Goal: Task Accomplishment & Management: Use online tool/utility

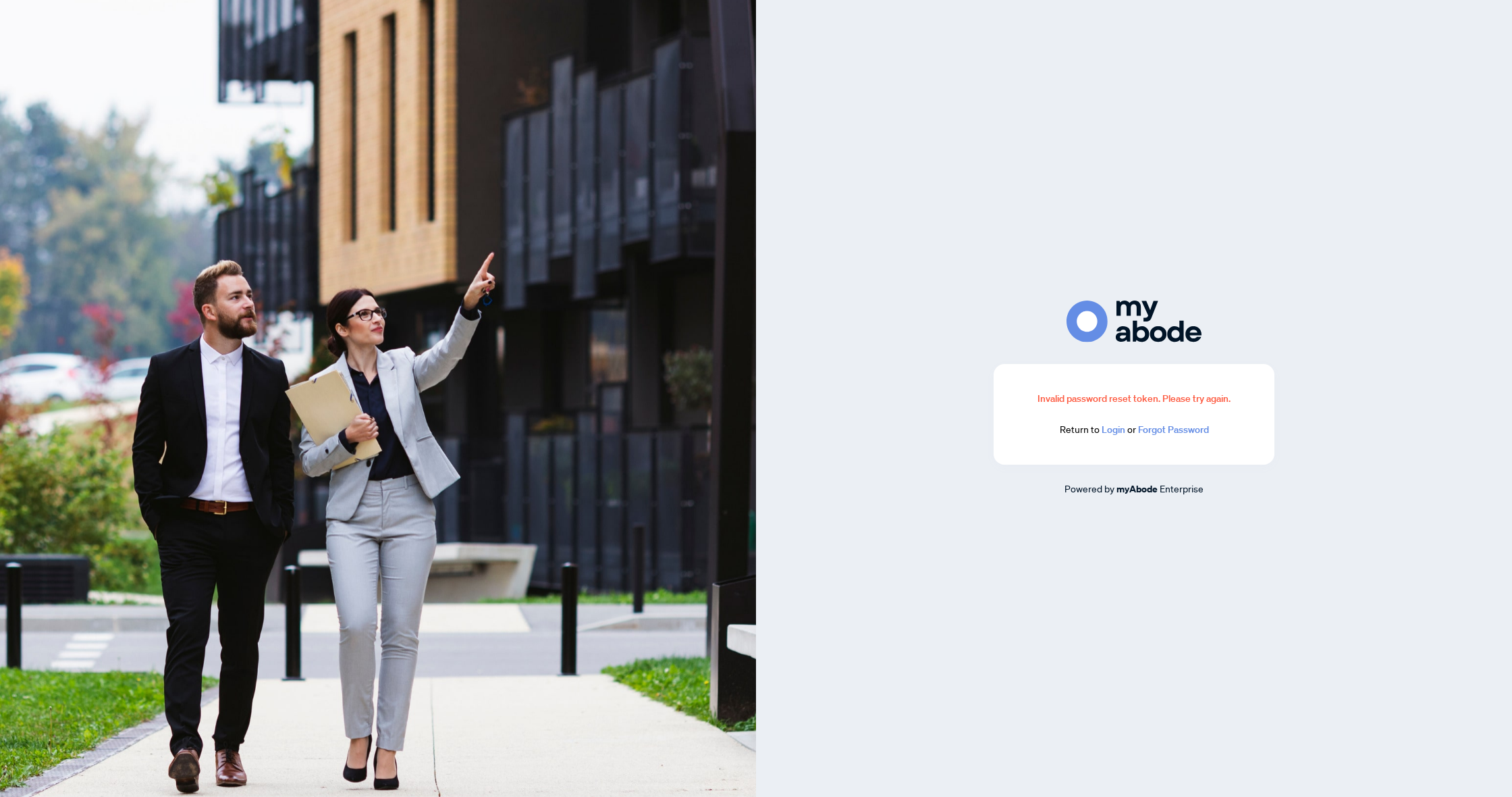
click at [1119, 427] on link "Login" at bounding box center [1113, 429] width 23 height 12
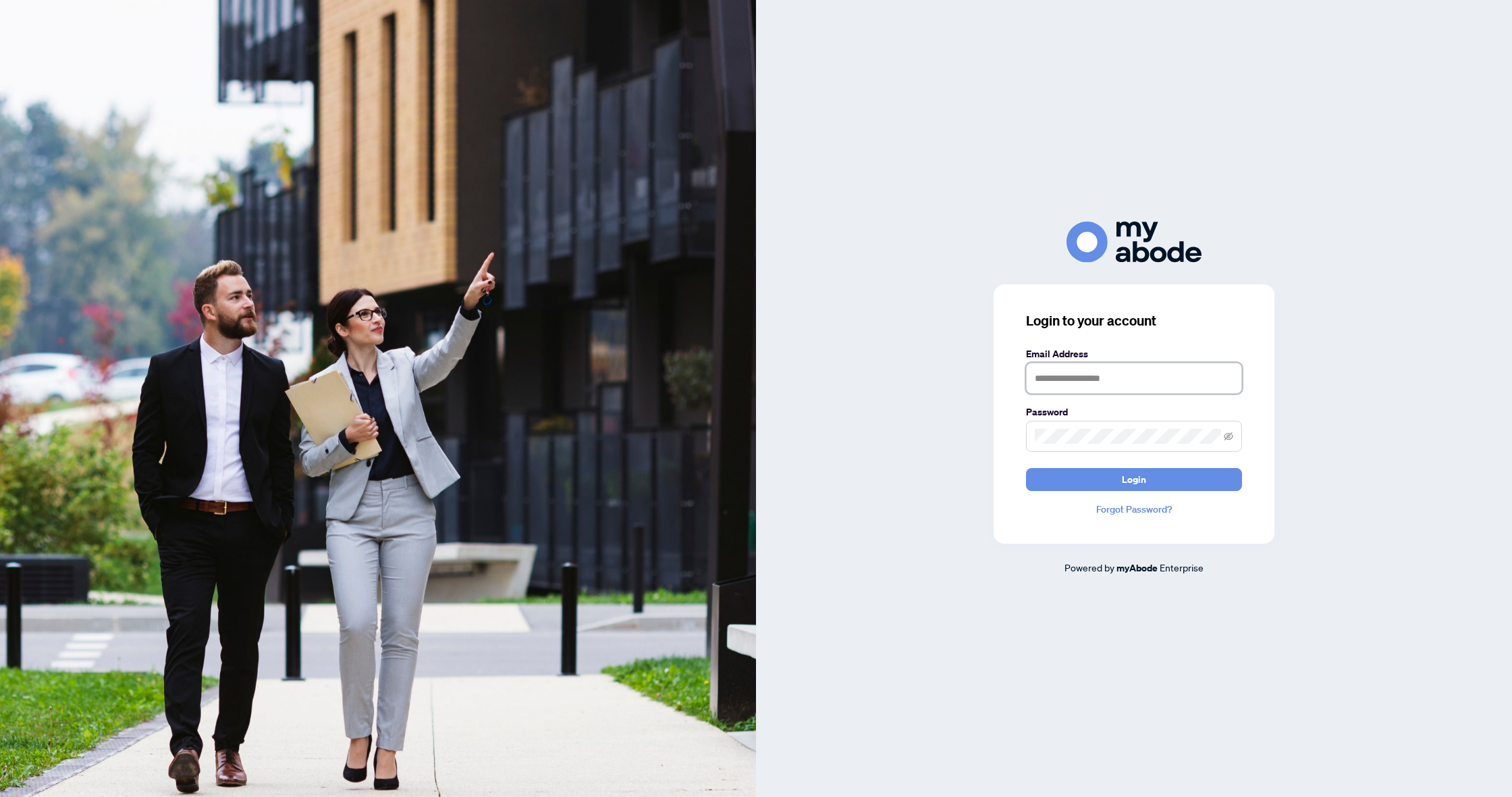
type input "**********"
click at [1135, 479] on button "Login" at bounding box center [1134, 479] width 216 height 22
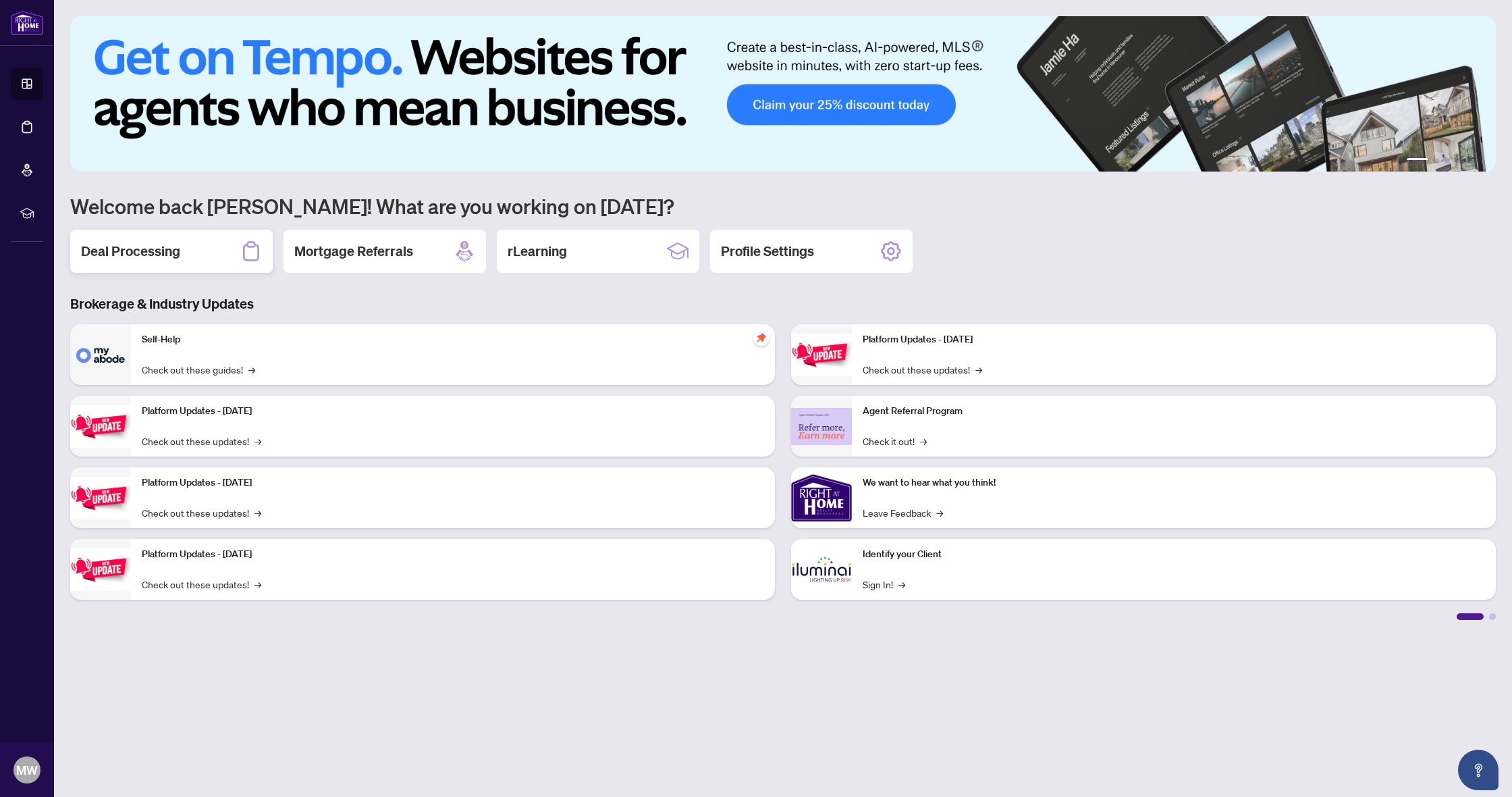
click at [154, 262] on div "Deal Processing" at bounding box center [171, 251] width 202 height 43
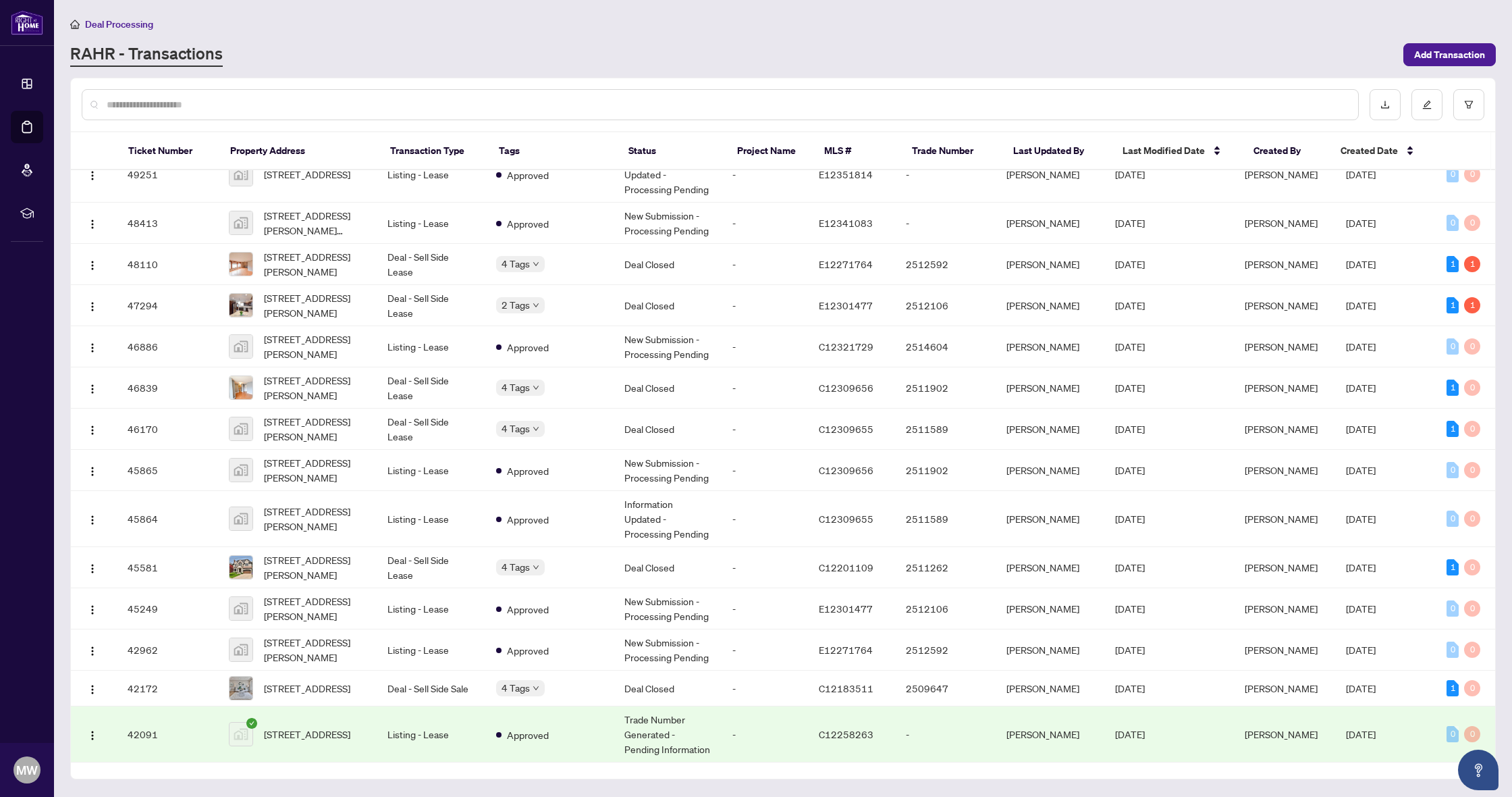
scroll to position [327, 0]
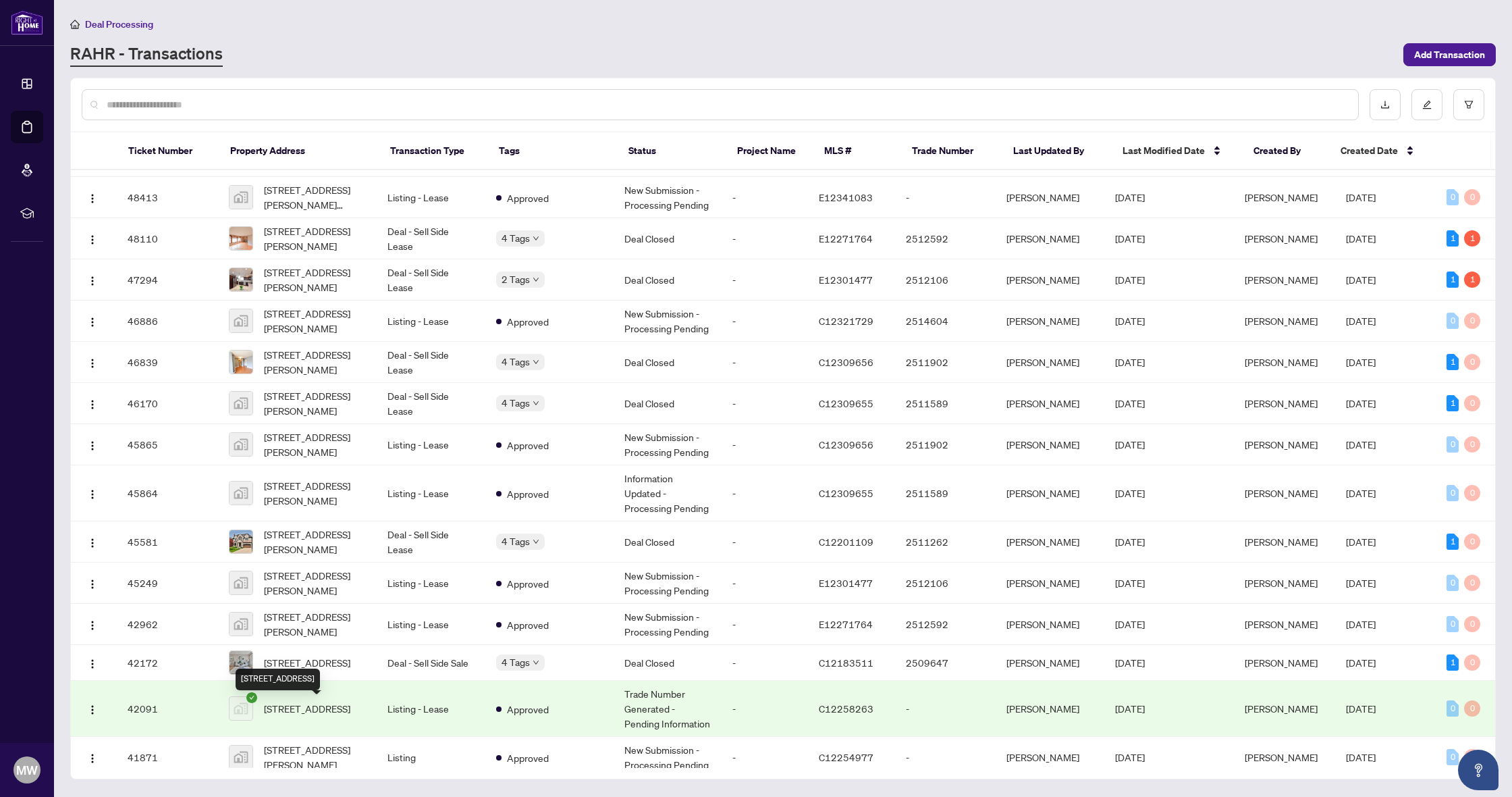
click at [330, 711] on span "69 Clarinda Drive, North York, ON, Canada" at bounding box center [307, 708] width 86 height 15
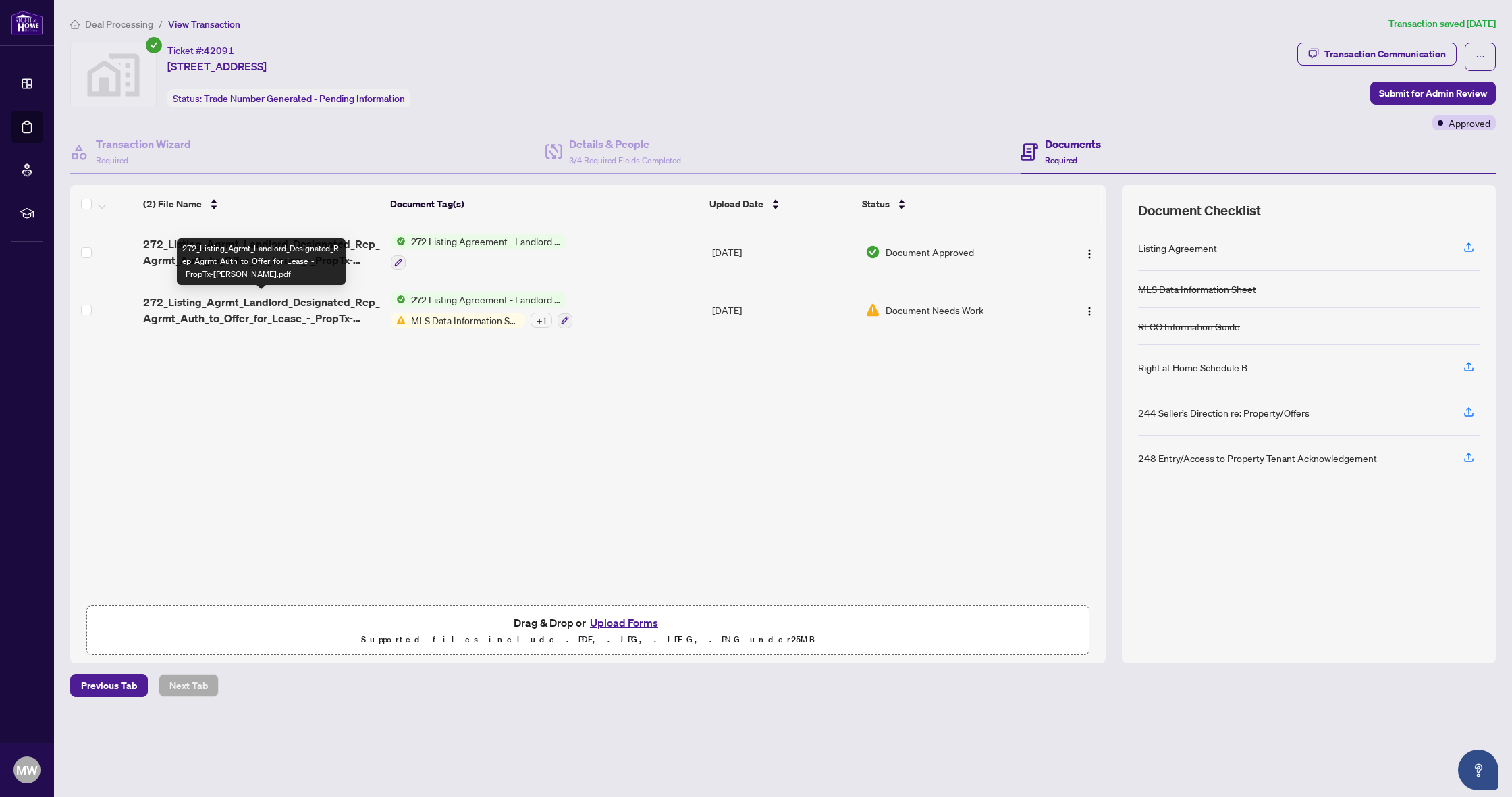
click at [333, 318] on span "272_Listing_Agrmt_Landlord_Designated_Rep_Agrmt_Auth_to_Offer_for_Lease_-_PropT…" at bounding box center [261, 309] width 237 height 32
click at [622, 623] on button "Upload Forms" at bounding box center [625, 623] width 76 height 18
